Goal: Navigation & Orientation: Find specific page/section

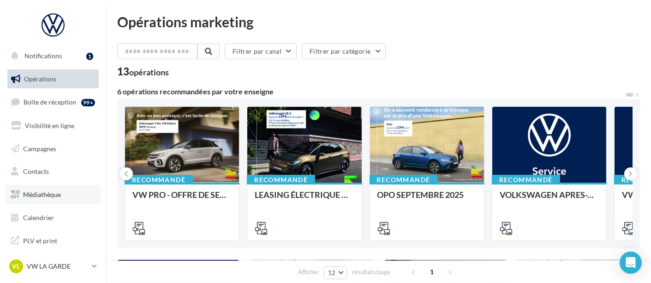
click at [57, 197] on span "Médiathèque" at bounding box center [42, 194] width 38 height 8
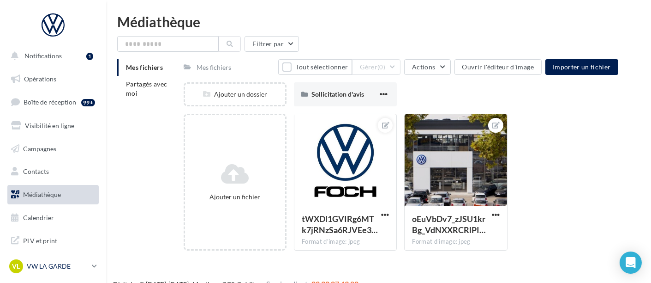
click at [42, 263] on p "VW LA GARDE" at bounding box center [57, 265] width 61 height 9
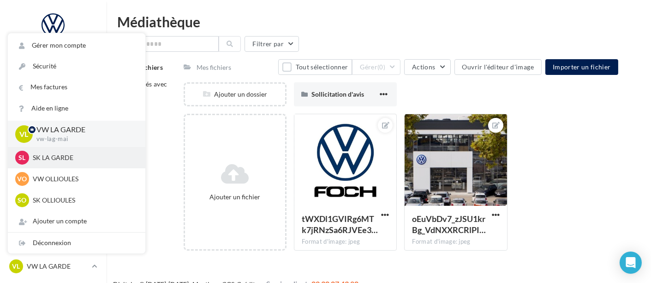
click at [85, 163] on div "SL SK LA GARDE sk-laga-mai" at bounding box center [76, 158] width 123 height 14
